Goal: Information Seeking & Learning: Learn about a topic

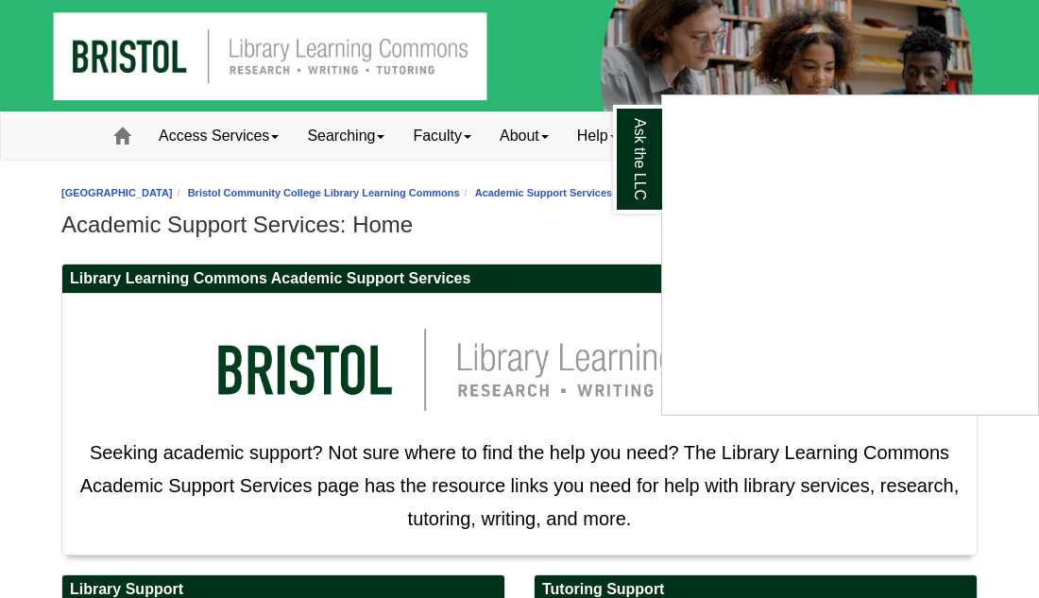
click at [332, 183] on div "Ask the LLC" at bounding box center [519, 299] width 1039 height 598
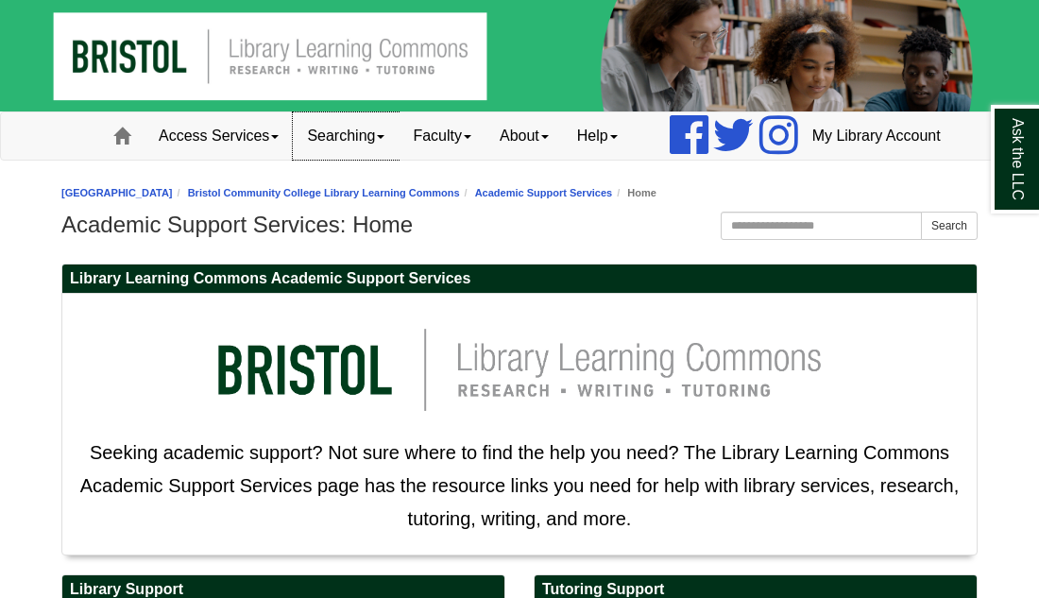
click at [377, 139] on span at bounding box center [381, 137] width 8 height 4
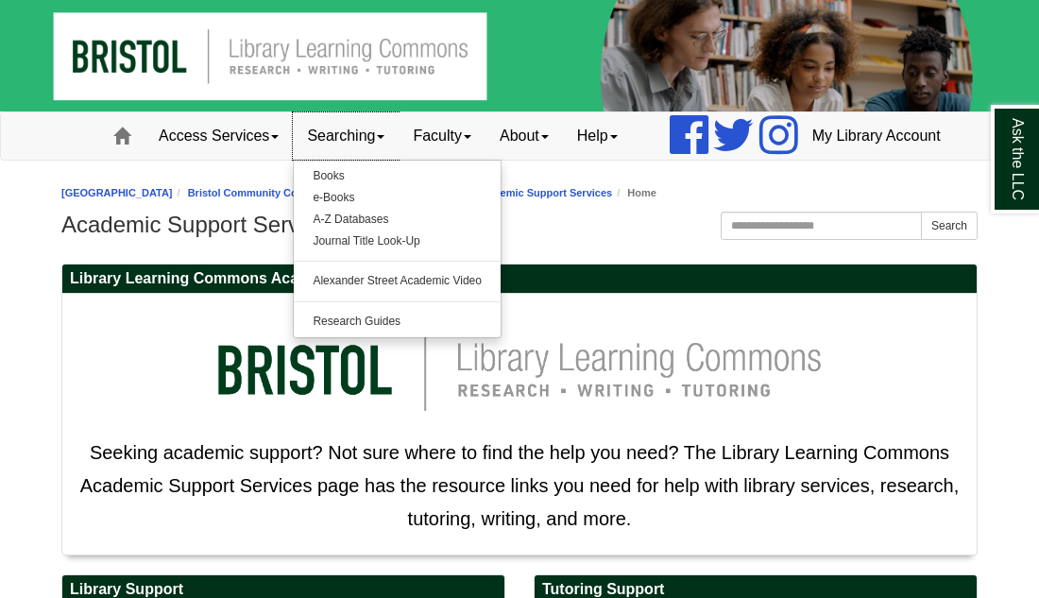
click at [377, 139] on span at bounding box center [381, 137] width 8 height 4
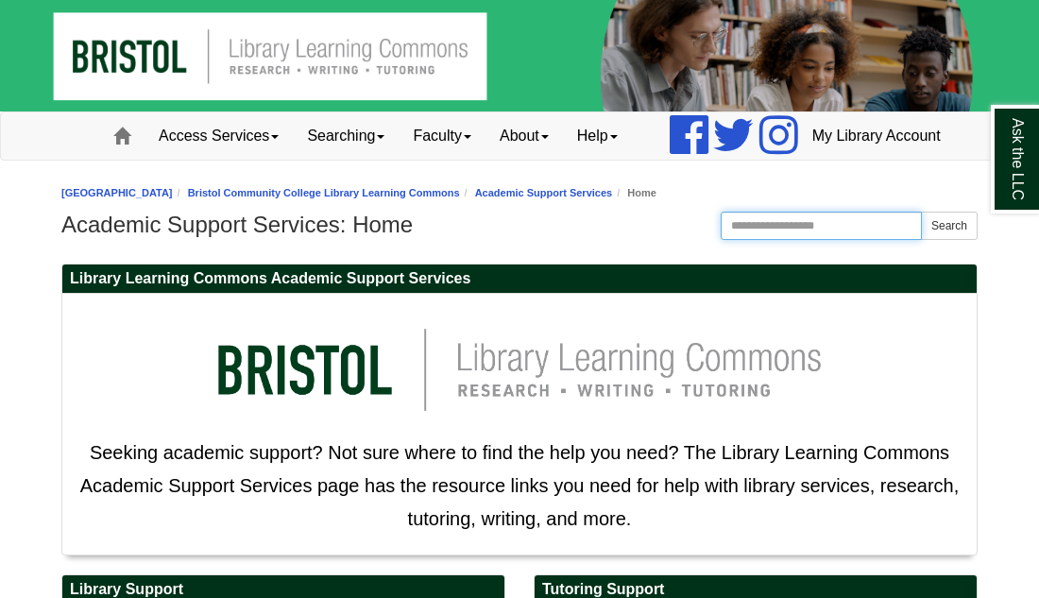
click at [841, 240] on input "Search the Website" at bounding box center [821, 226] width 201 height 28
type input "********"
click at [921, 212] on button "Search" at bounding box center [949, 226] width 57 height 28
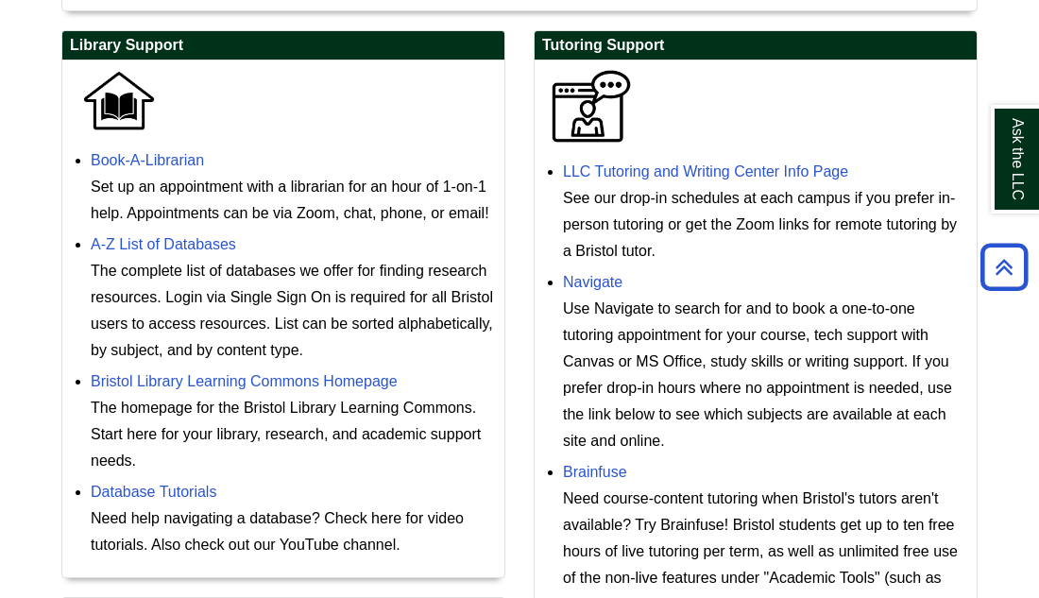
scroll to position [543, 0]
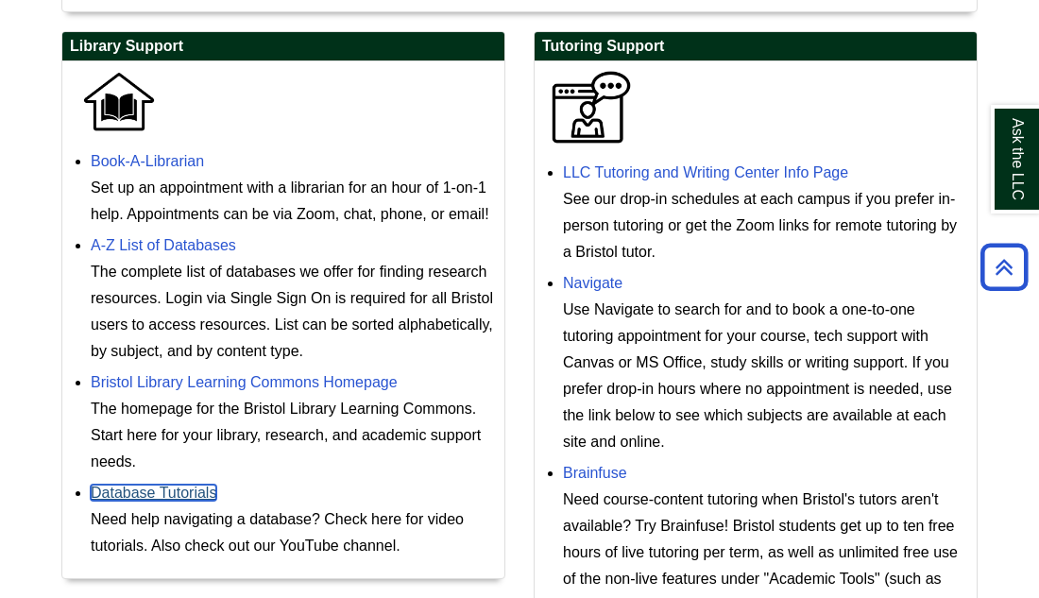
click at [203, 501] on link "Database Tutorials" at bounding box center [154, 493] width 126 height 16
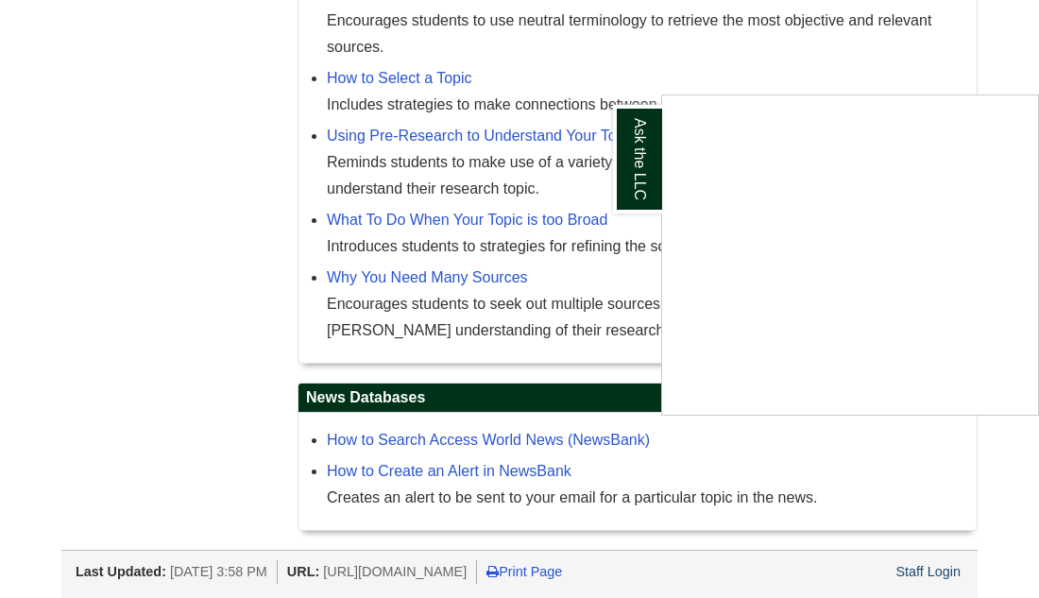
scroll to position [2116, 0]
click at [164, 386] on div "Ask the LLC" at bounding box center [519, 299] width 1039 height 598
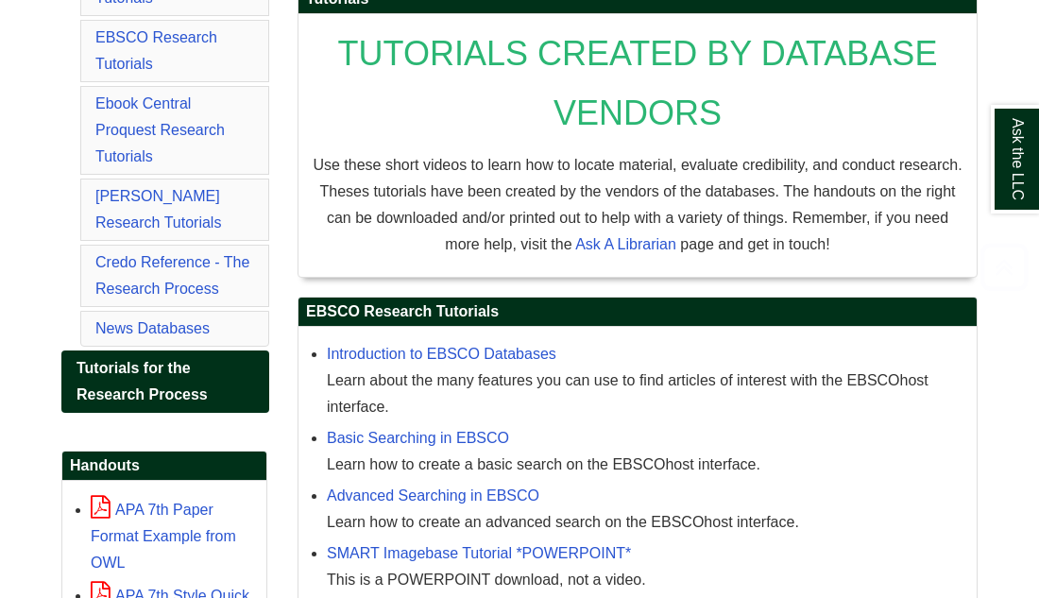
scroll to position [522, 0]
